Goal: Book appointment/travel/reservation

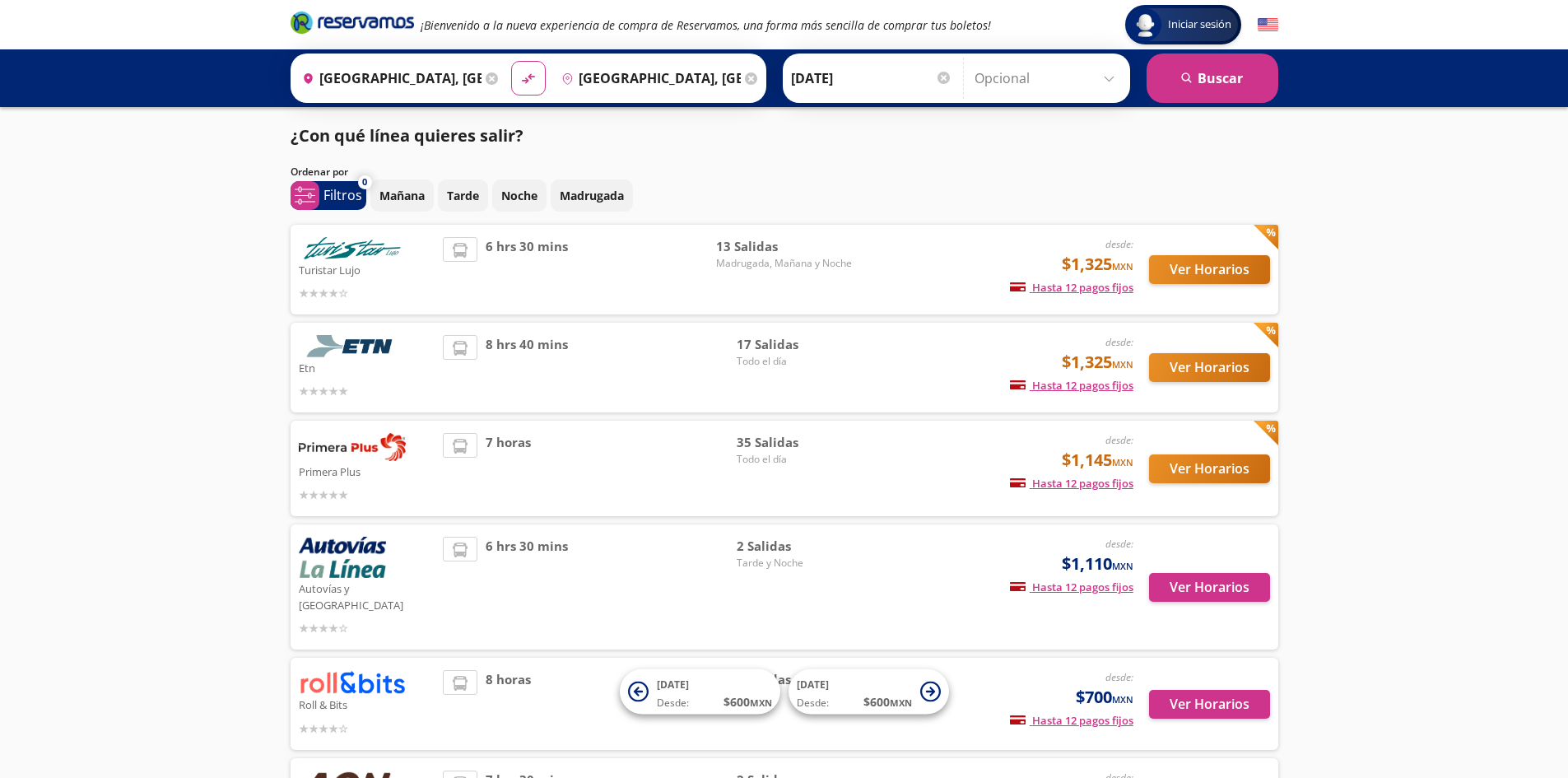
click at [414, 69] on input "[GEOGRAPHIC_DATA], [GEOGRAPHIC_DATA]" at bounding box center [389, 78] width 186 height 41
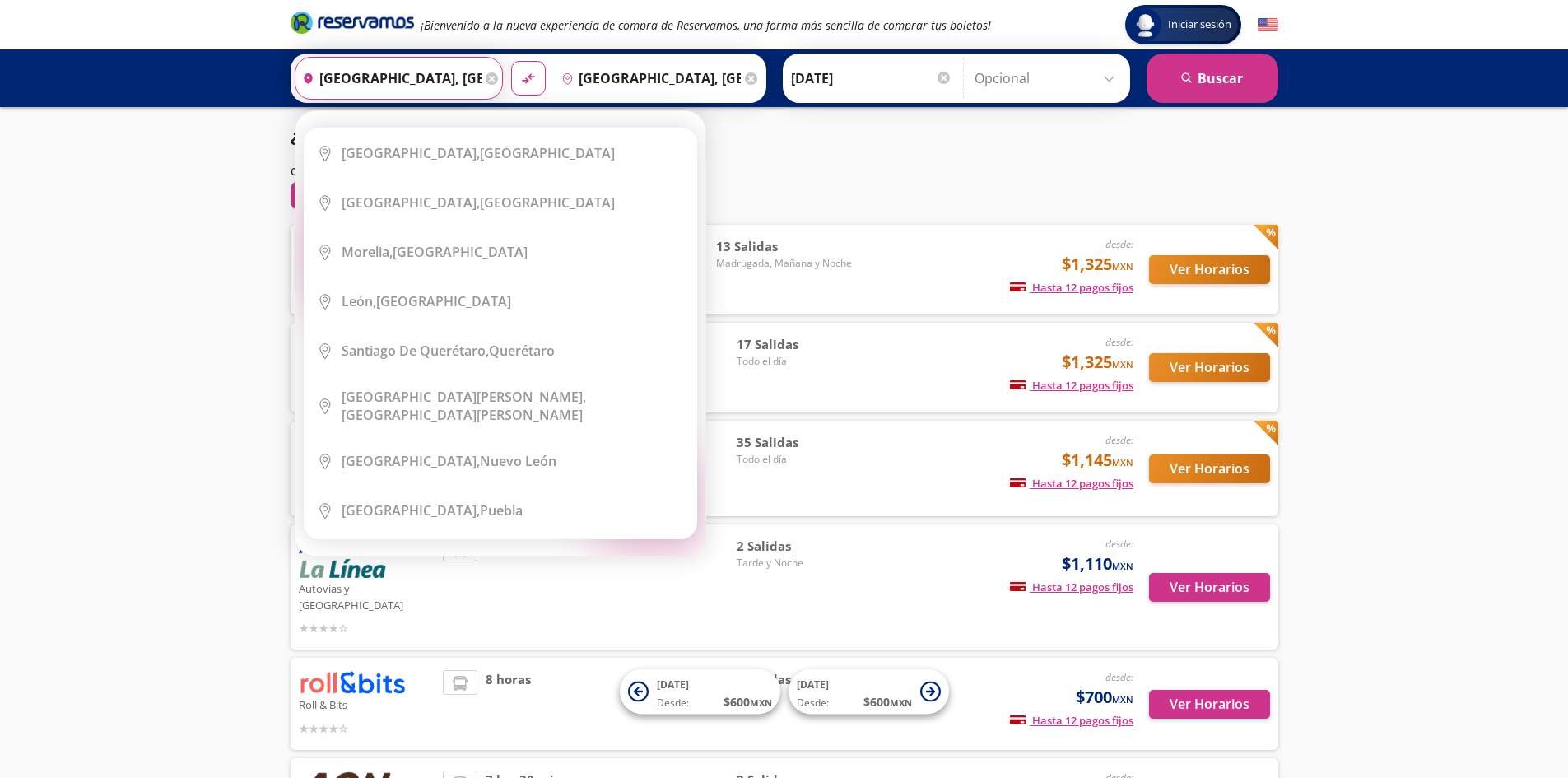
click at [1101, 139] on div "¿Con qué línea quieres salir?" at bounding box center [784, 135] width 987 height 25
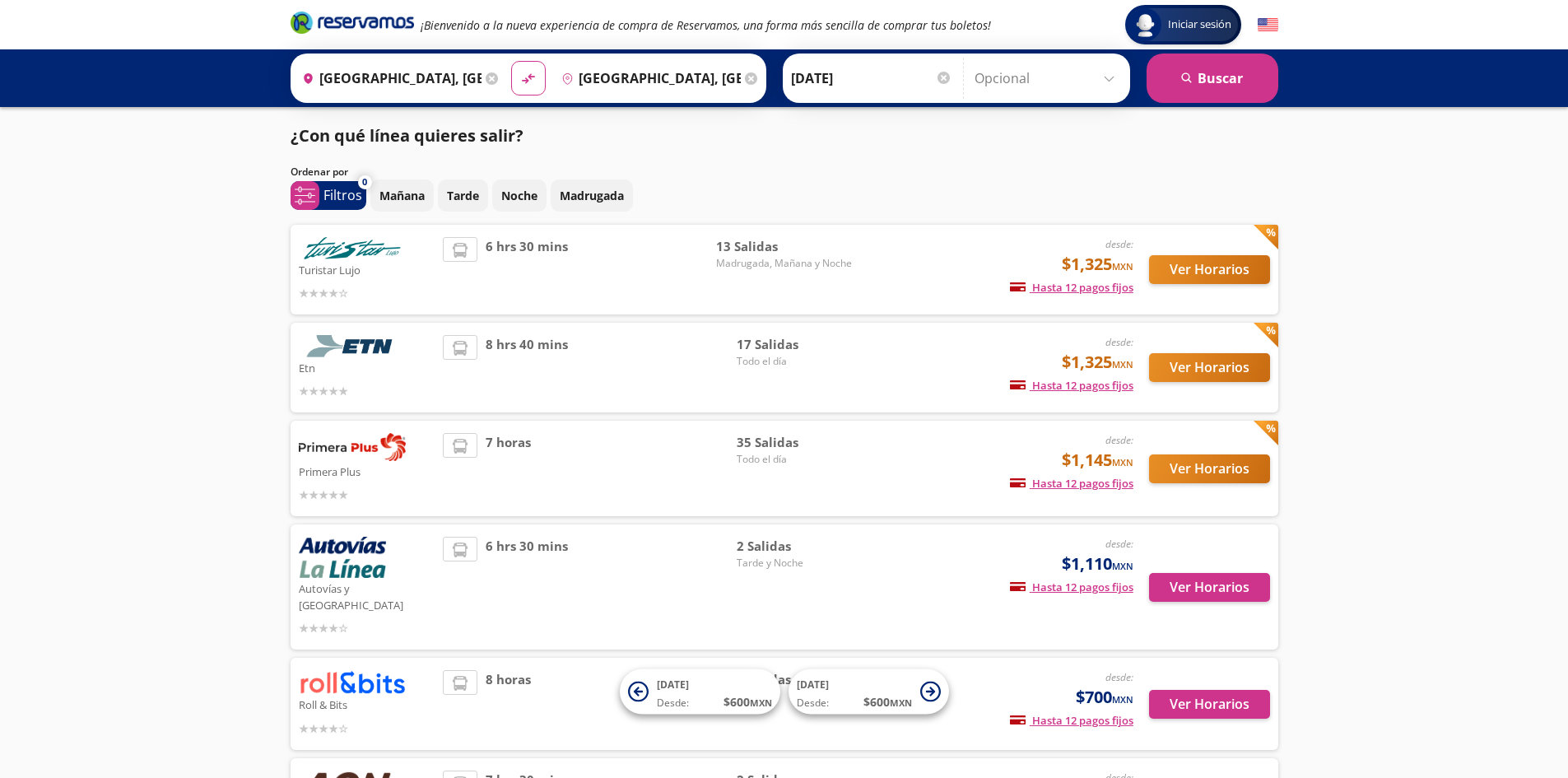
click at [822, 88] on input "[DATE]" at bounding box center [872, 78] width 161 height 41
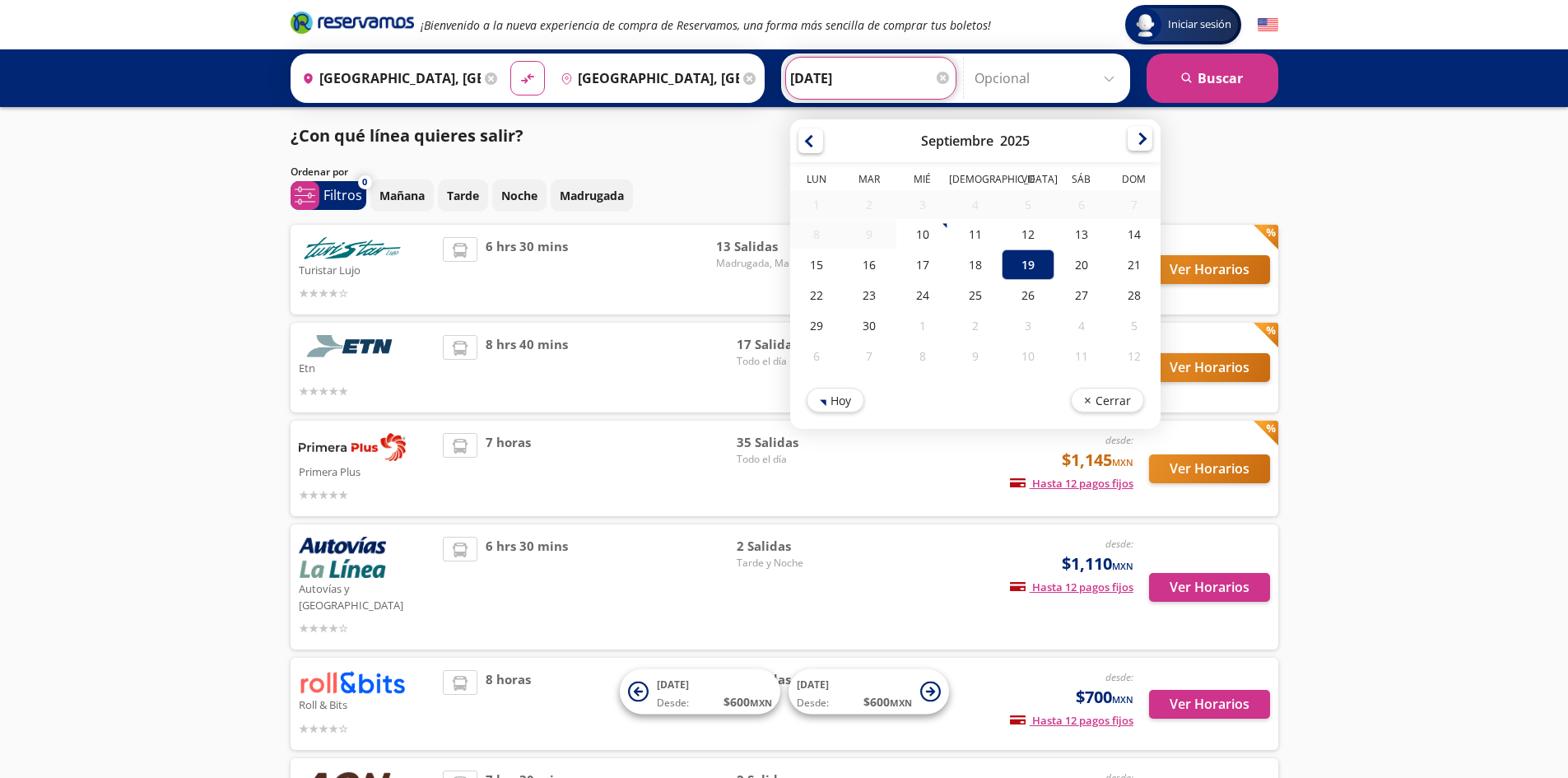
click at [1128, 146] on div at bounding box center [1140, 137] width 25 height 25
click at [1138, 140] on div at bounding box center [1140, 137] width 25 height 25
click at [990, 264] on div "13" at bounding box center [974, 266] width 53 height 31
type input "[DATE]"
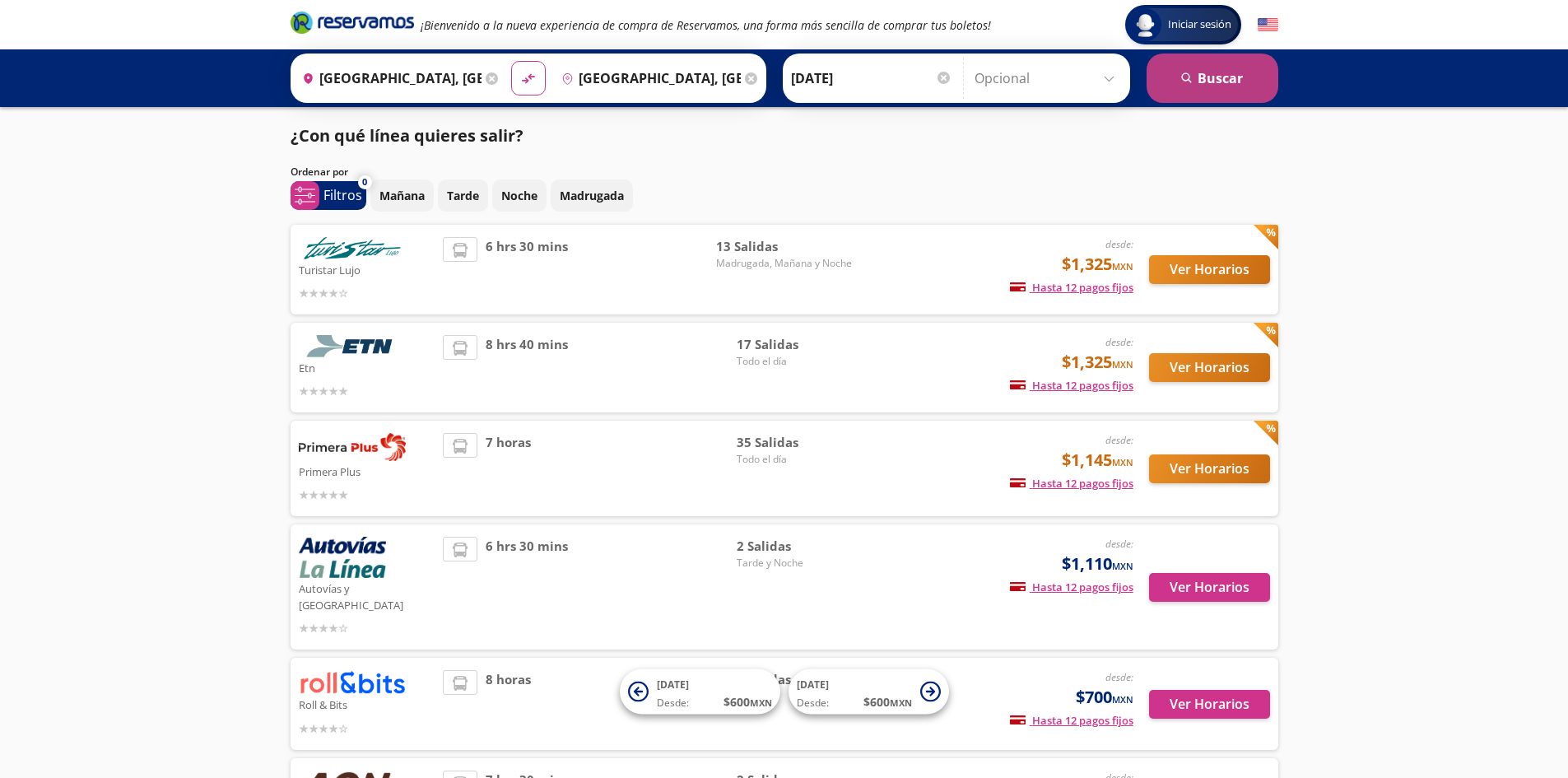
click at [1226, 76] on button "search [GEOGRAPHIC_DATA]" at bounding box center [1212, 79] width 131 height 50
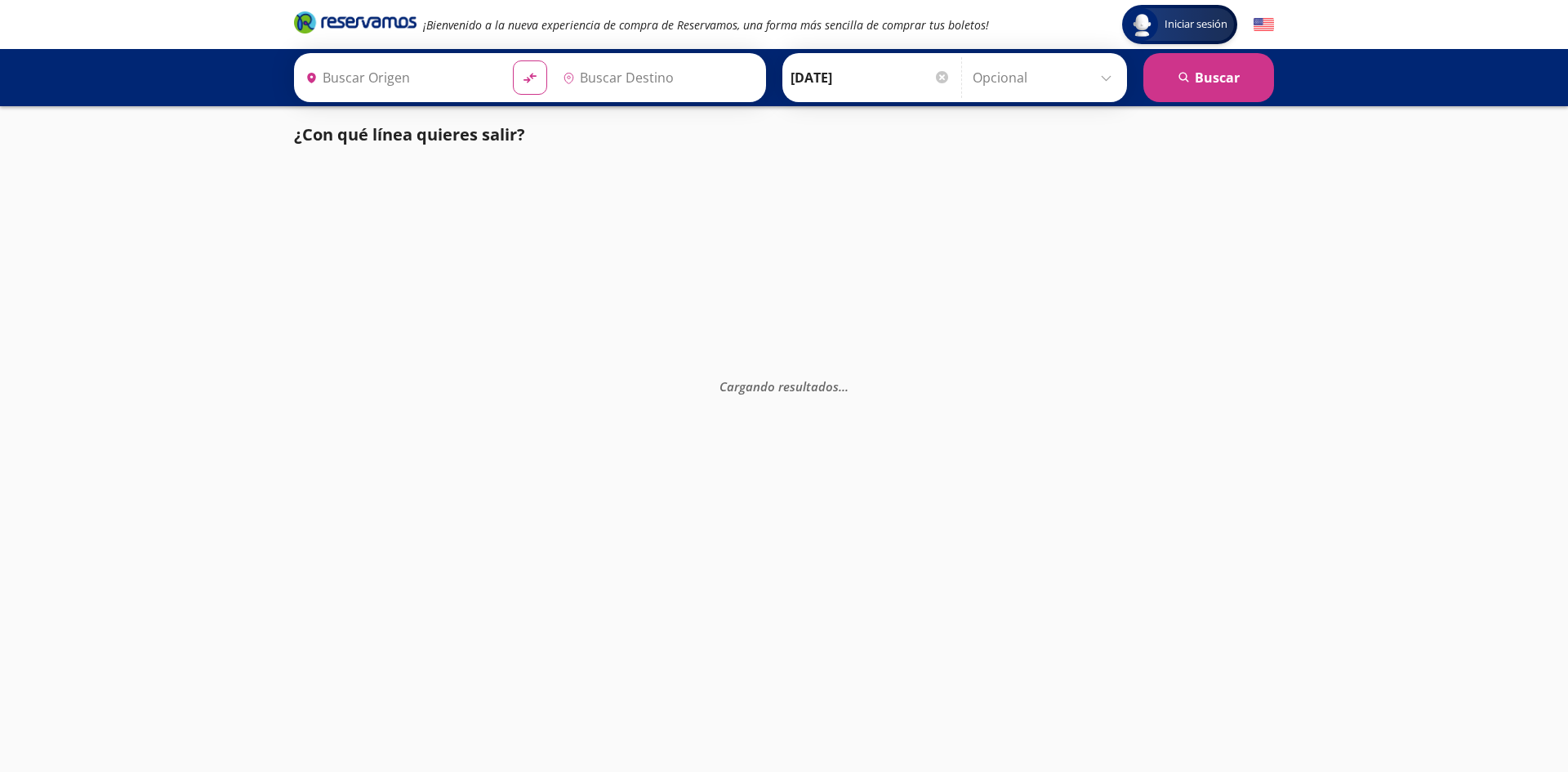
type input "[GEOGRAPHIC_DATA], [GEOGRAPHIC_DATA]"
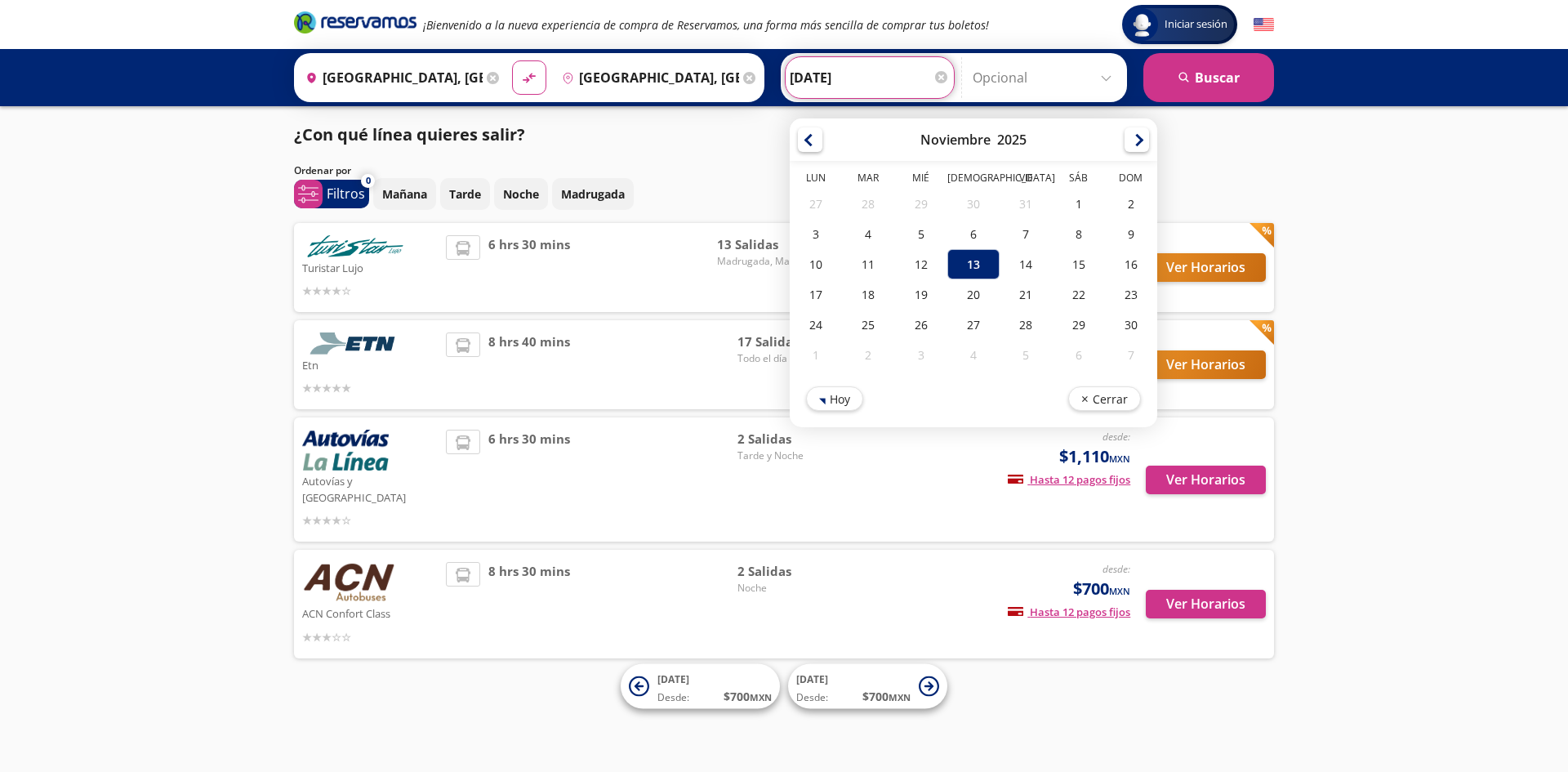
click at [828, 67] on input "[DATE]" at bounding box center [870, 77] width 160 height 41
click at [918, 232] on div "5" at bounding box center [920, 233] width 52 height 31
type input "[DATE]"
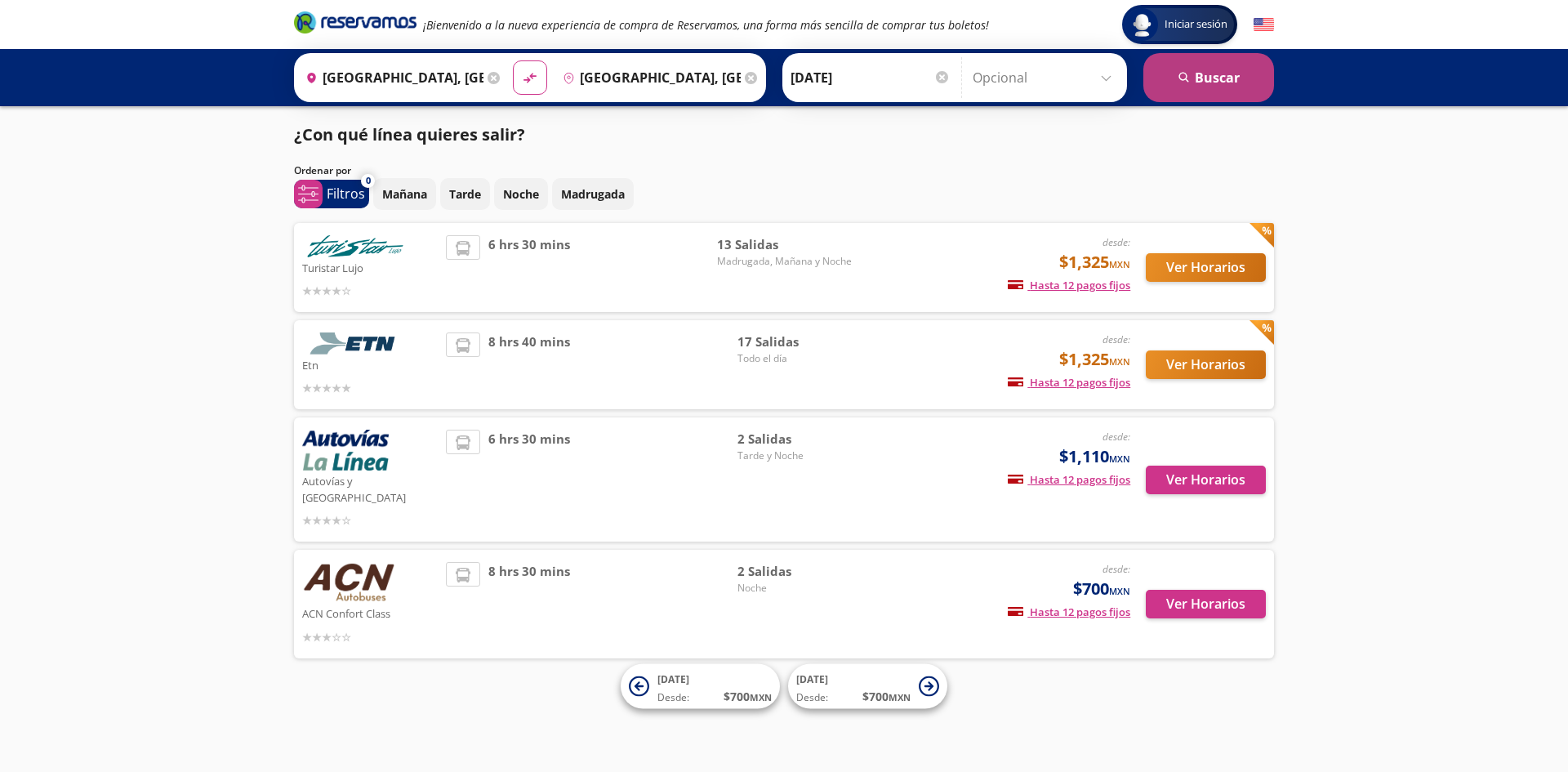
click at [1209, 58] on button "search [GEOGRAPHIC_DATA]" at bounding box center [1209, 78] width 131 height 49
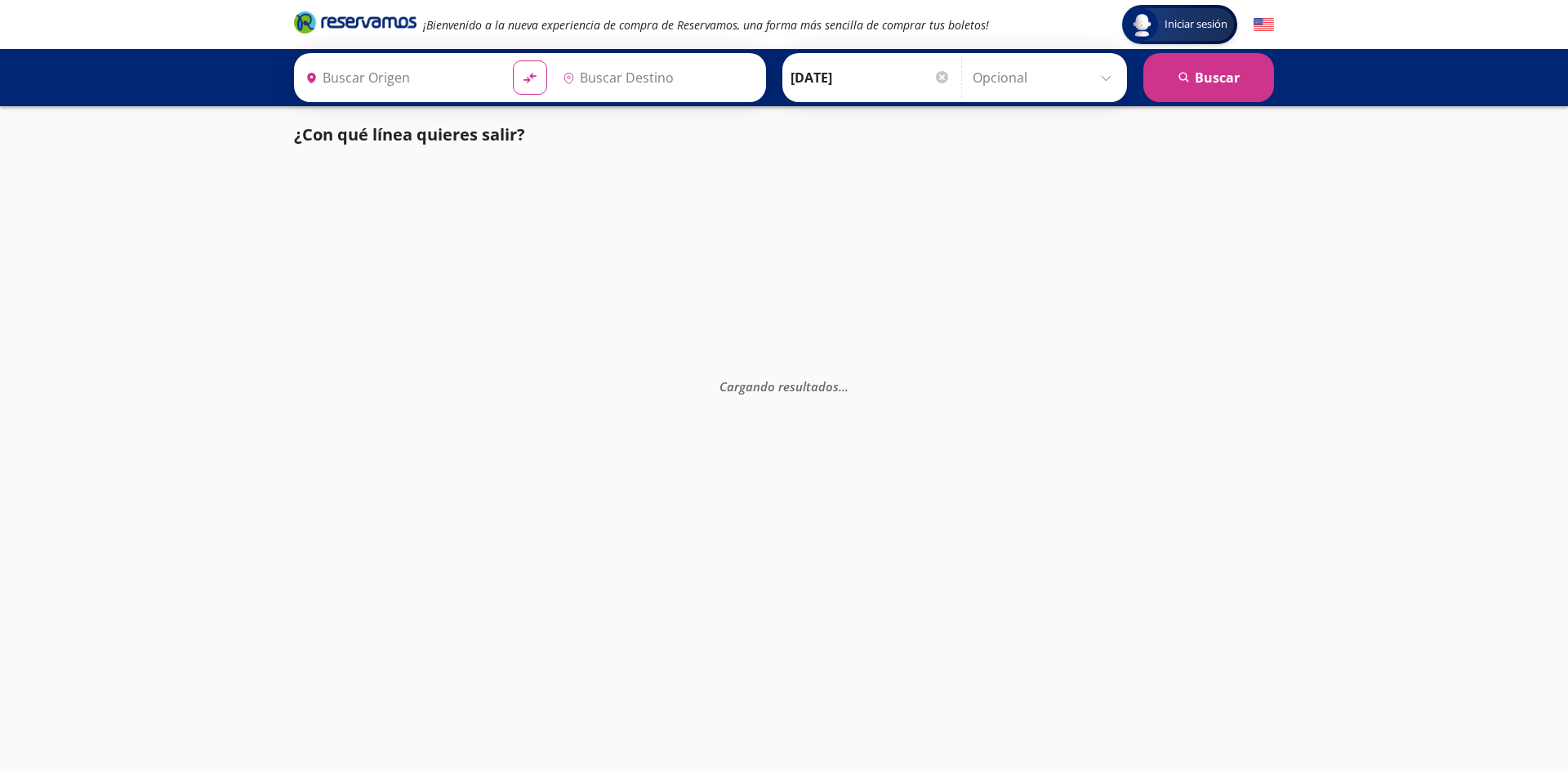
type input "[GEOGRAPHIC_DATA], [GEOGRAPHIC_DATA]"
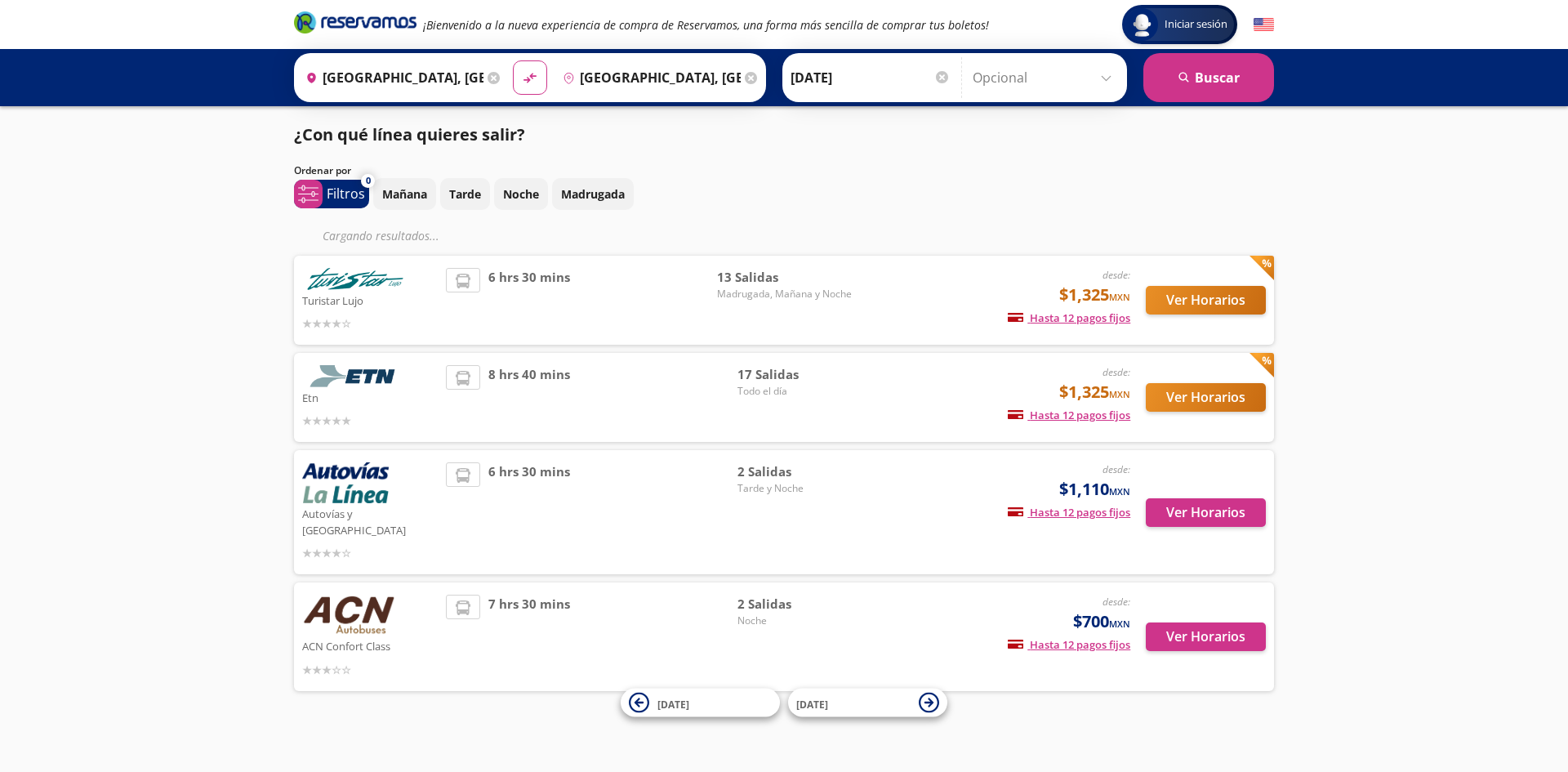
click at [836, 76] on input "[DATE]" at bounding box center [871, 77] width 160 height 41
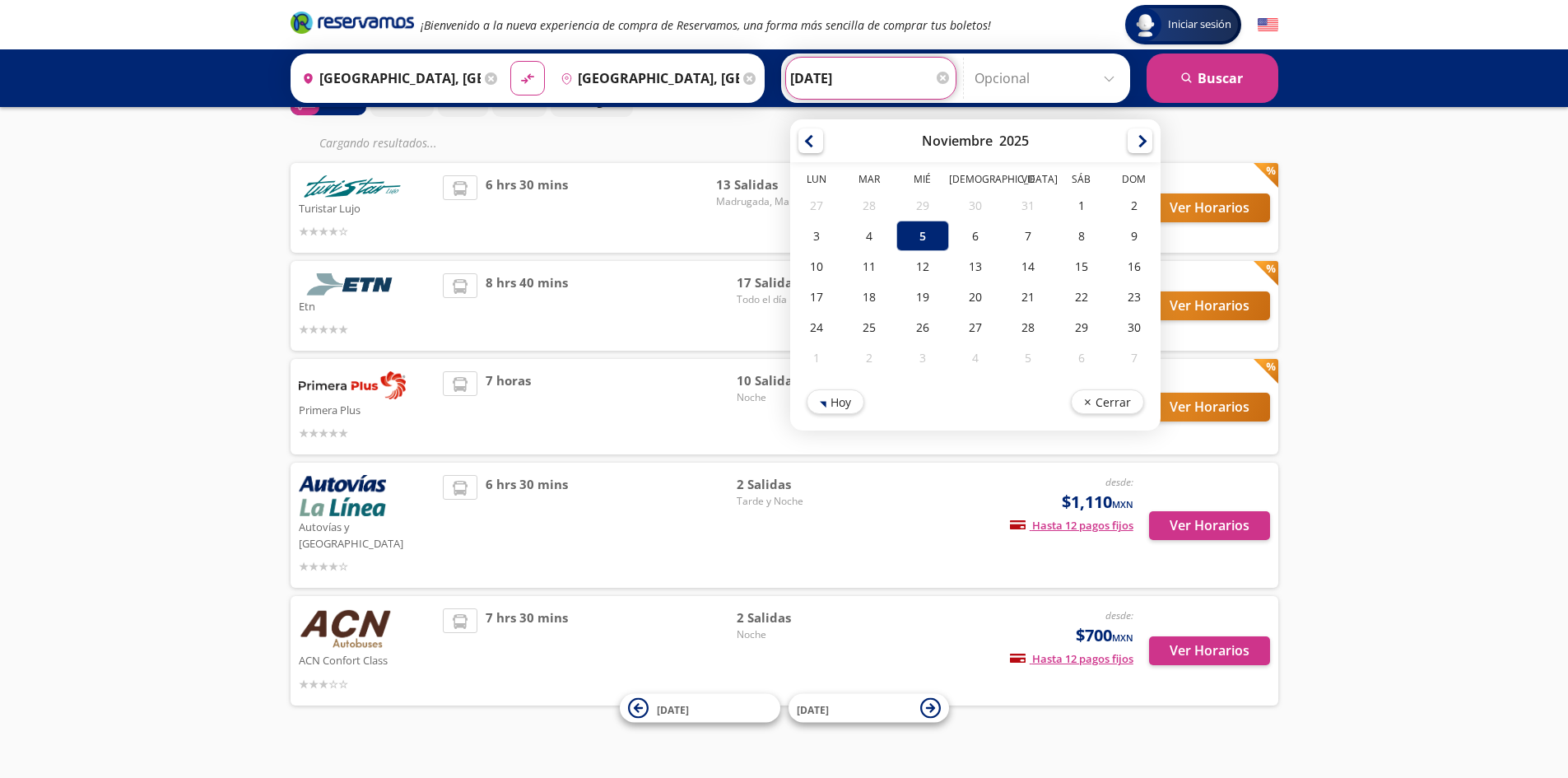
scroll to position [97, 0]
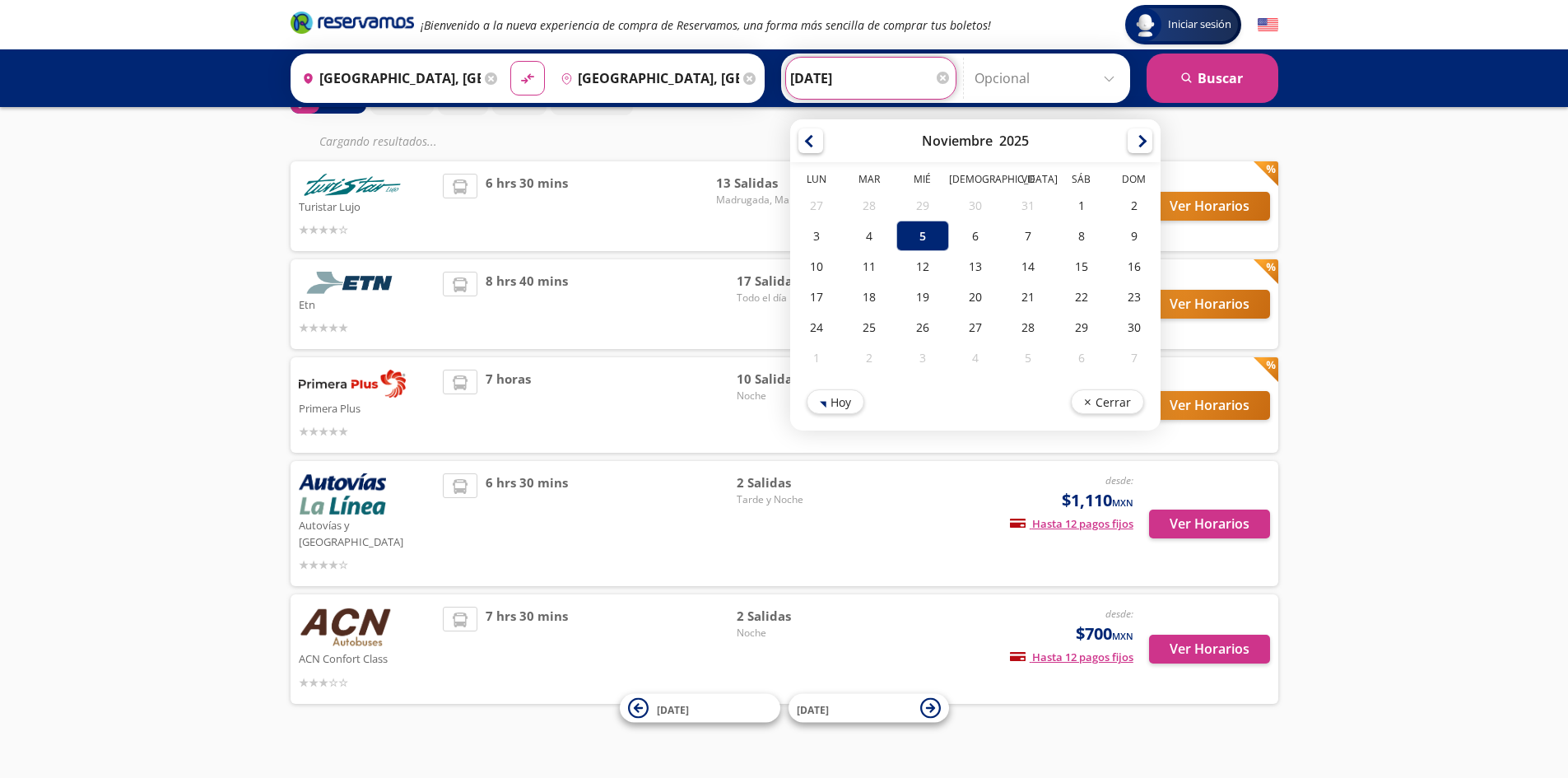
click at [1515, 433] on div "Iniciar sesión Iniciar sesión ¡Bienvenido a la nueva experiencia de compra de R…" at bounding box center [784, 349] width 1568 height 891
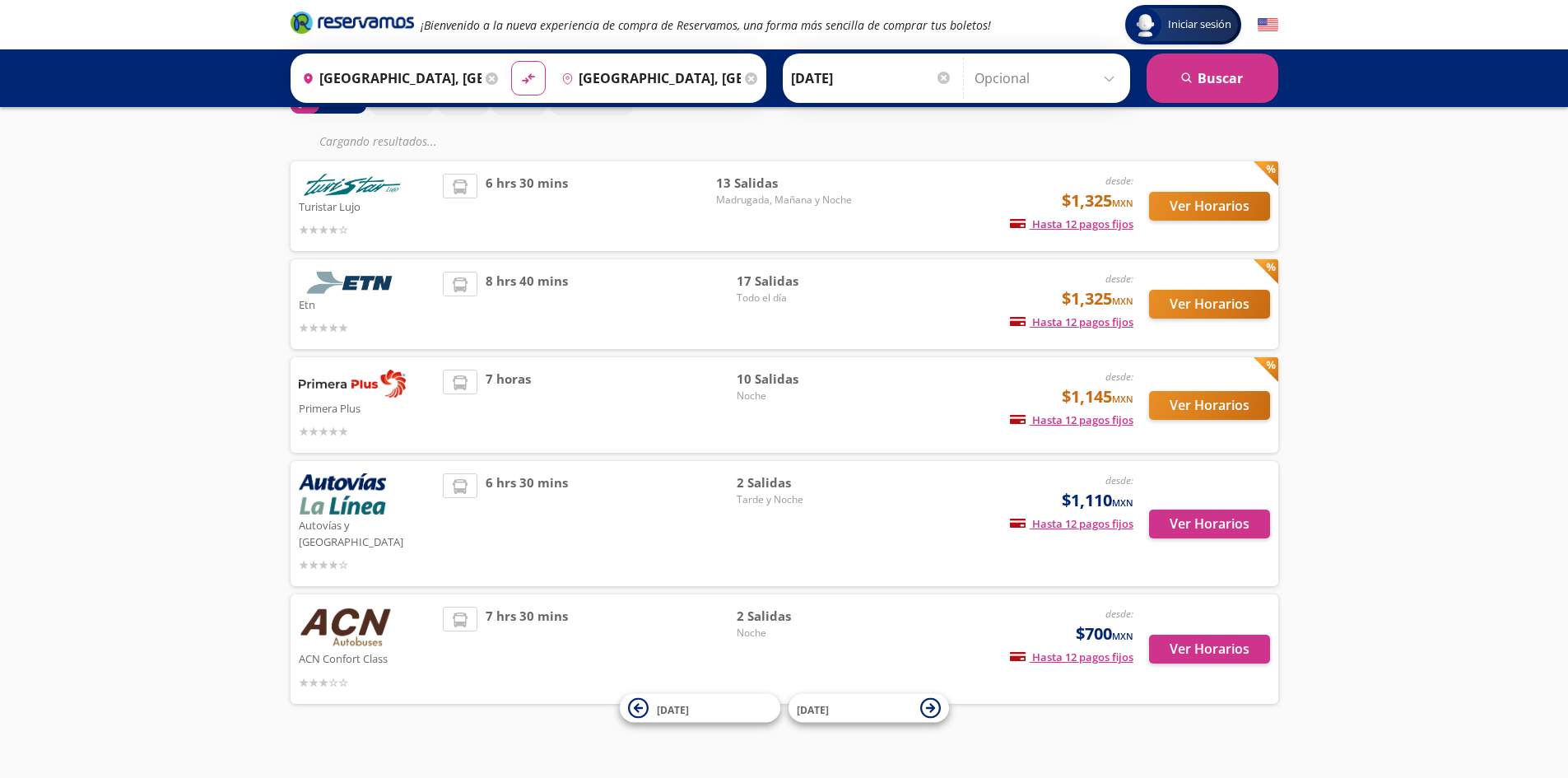
click at [827, 81] on input "[DATE]" at bounding box center [872, 78] width 161 height 41
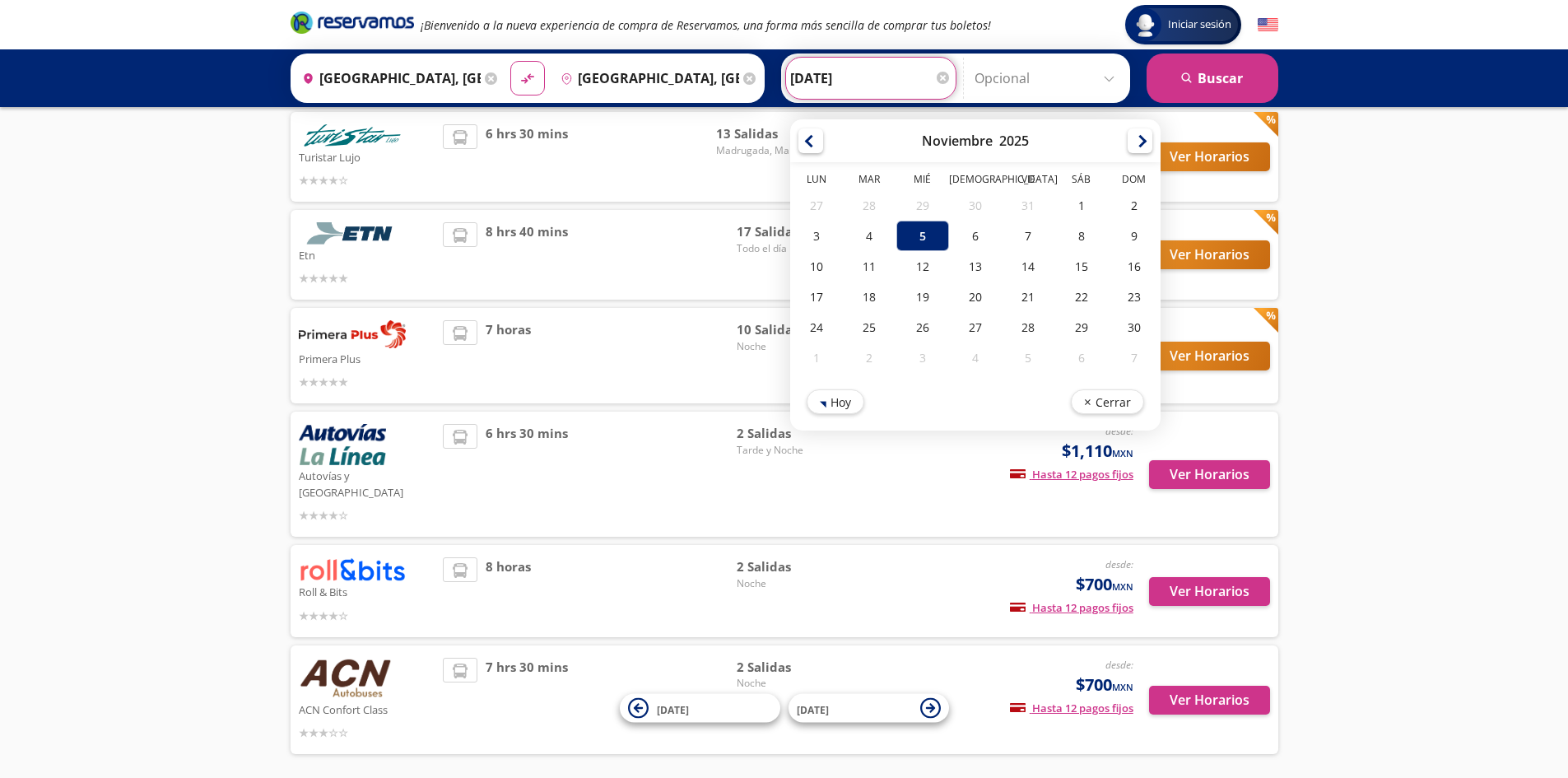
scroll to position [196, 0]
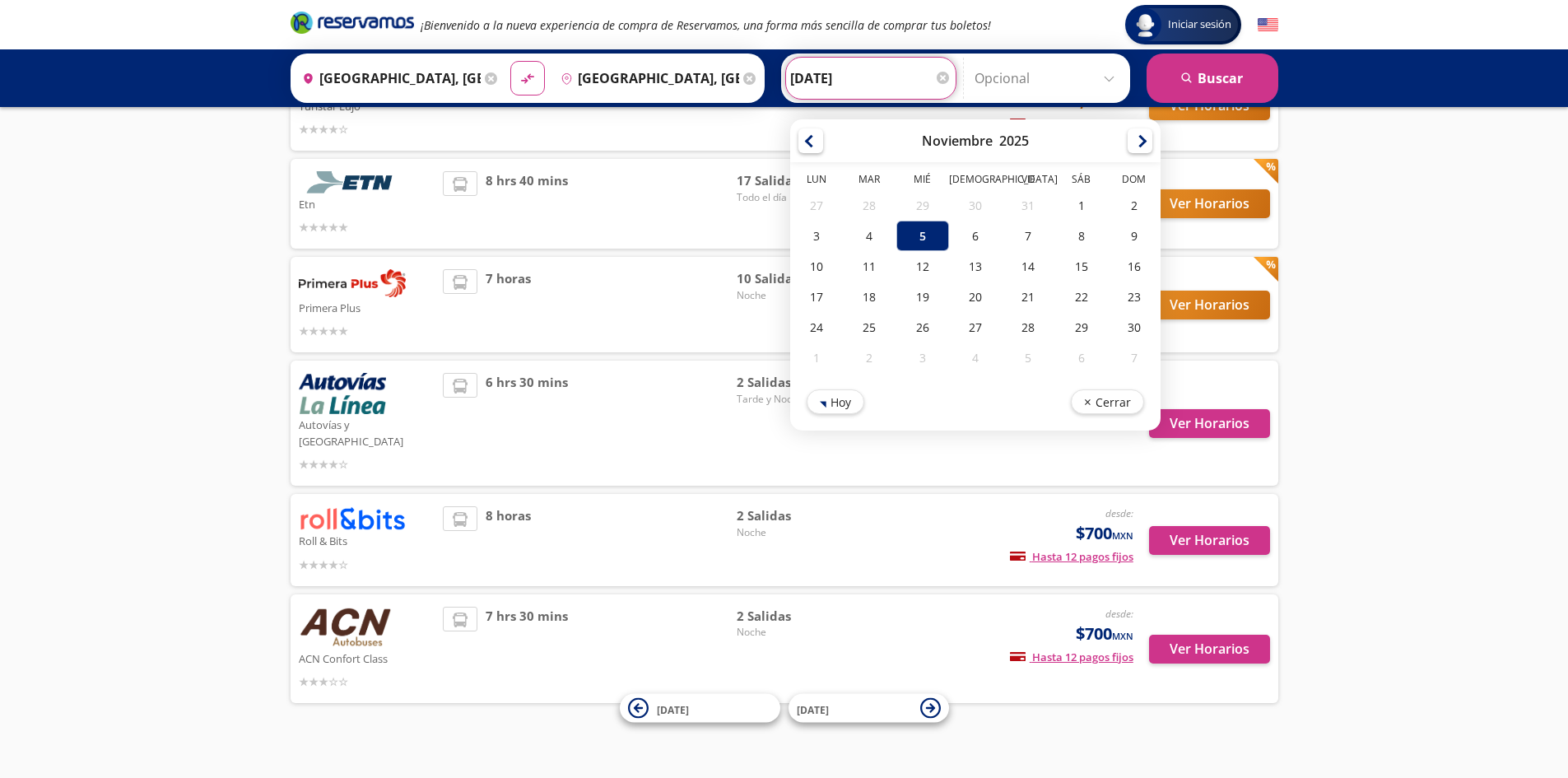
click at [1510, 516] on div "Iniciar sesión Iniciar sesión ¡Bienvenido a la nueva experiencia de compra de R…" at bounding box center [784, 299] width 1568 height 990
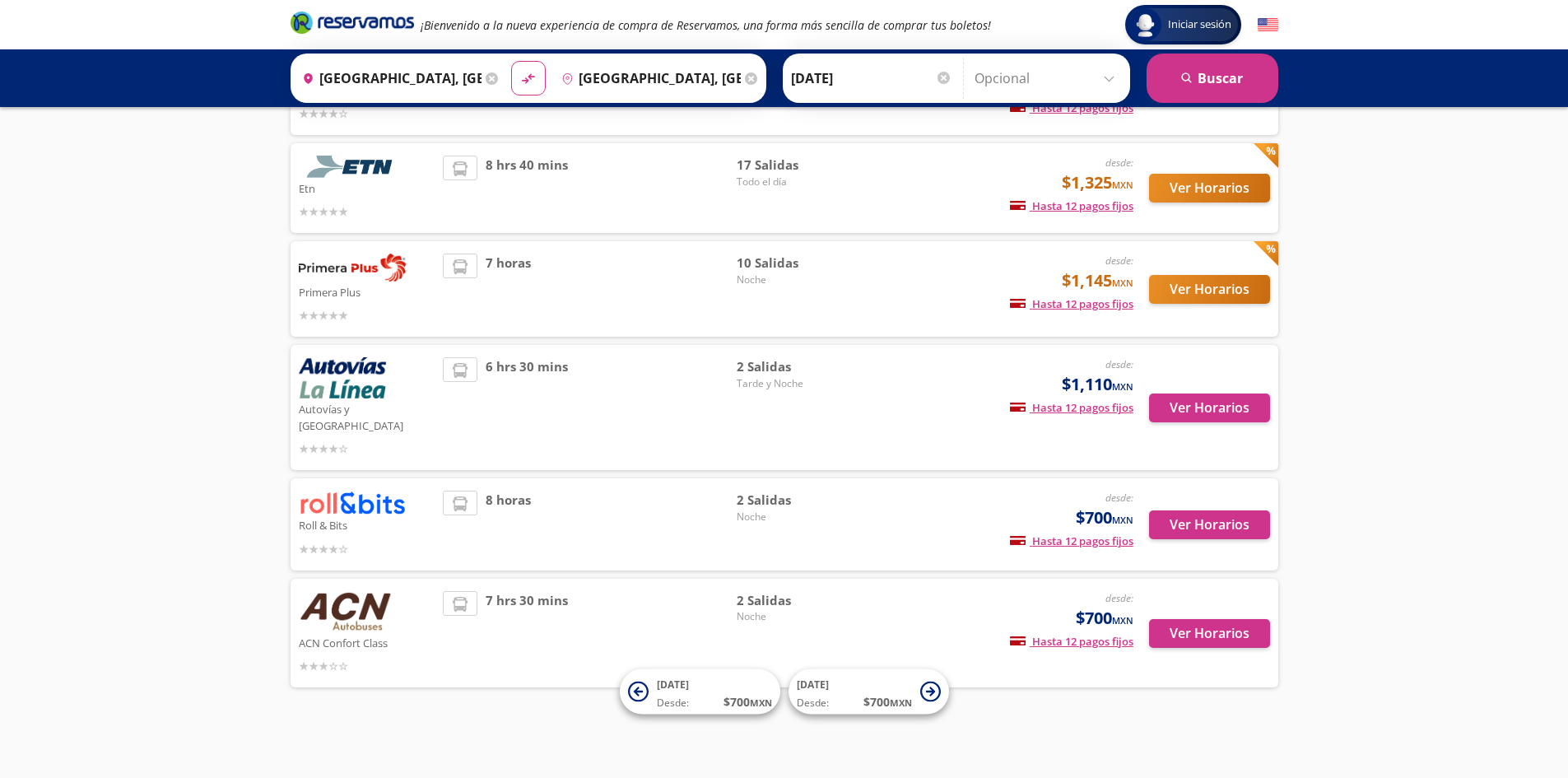
scroll to position [163, 0]
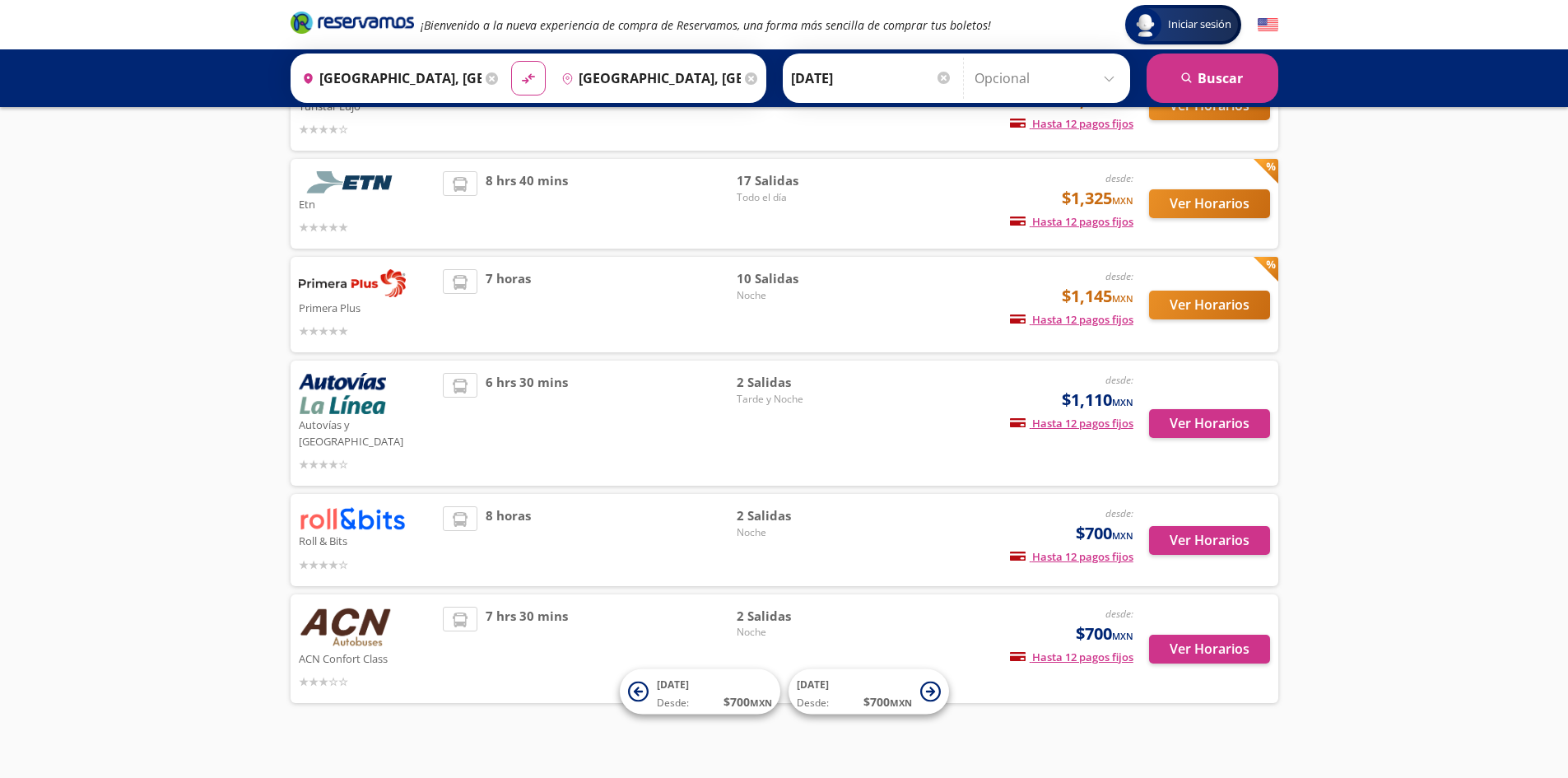
click at [347, 506] on img at bounding box center [352, 518] width 107 height 24
click at [376, 607] on img at bounding box center [346, 627] width 94 height 41
click at [374, 608] on img at bounding box center [346, 627] width 94 height 41
